Goal: Navigation & Orientation: Find specific page/section

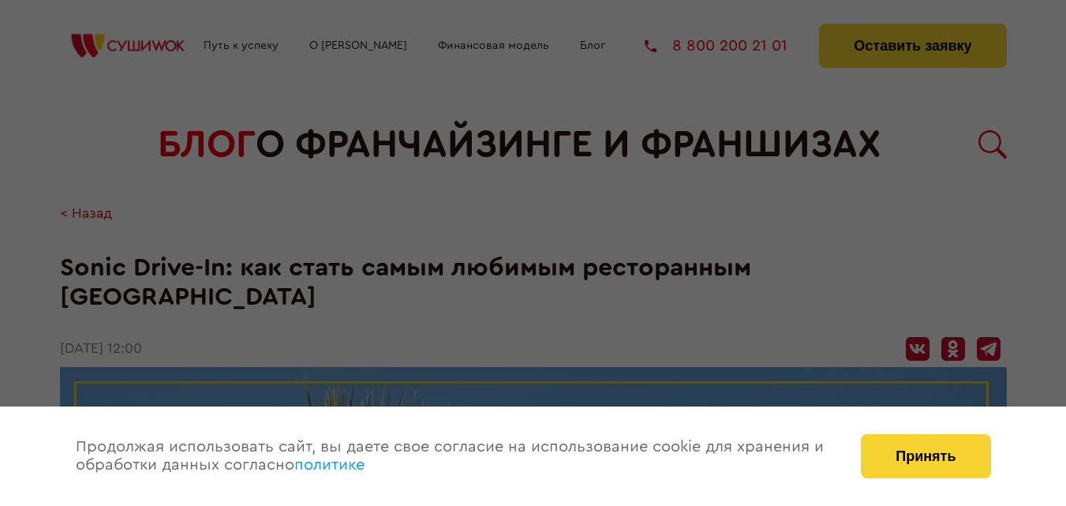
click at [923, 456] on button "Принять" at bounding box center [925, 456] width 129 height 44
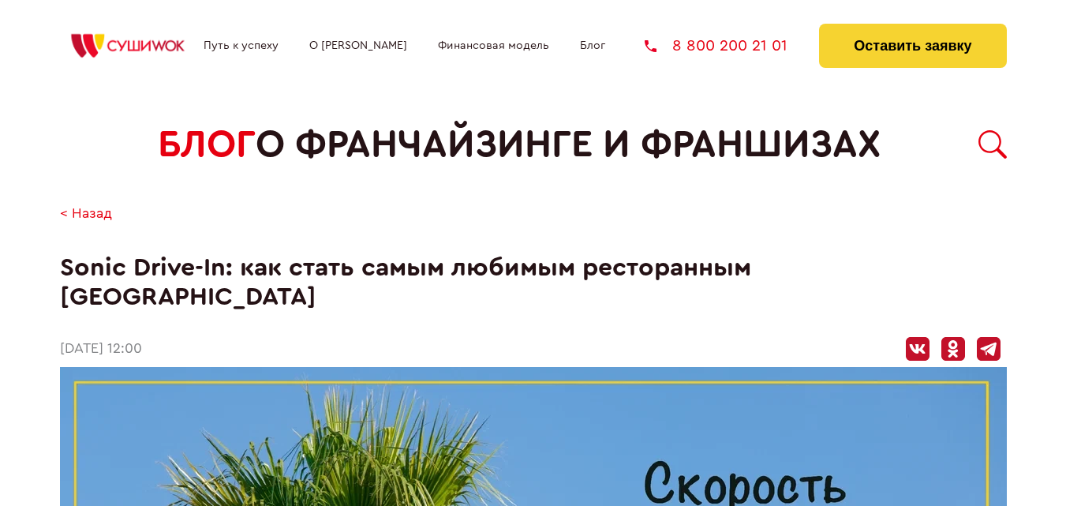
click at [602, 47] on link "Блог" at bounding box center [592, 45] width 25 height 13
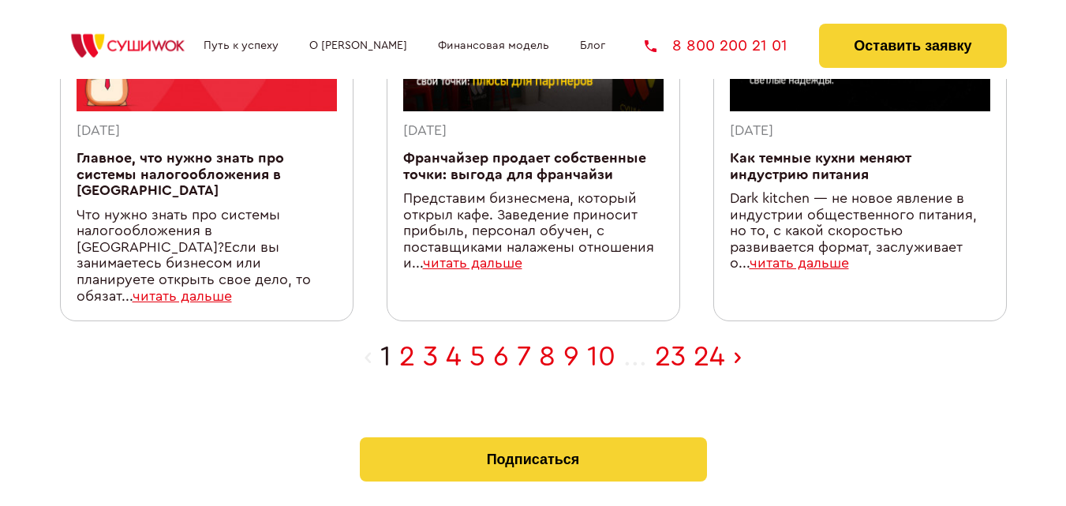
scroll to position [1675, 0]
